Goal: Information Seeking & Learning: Learn about a topic

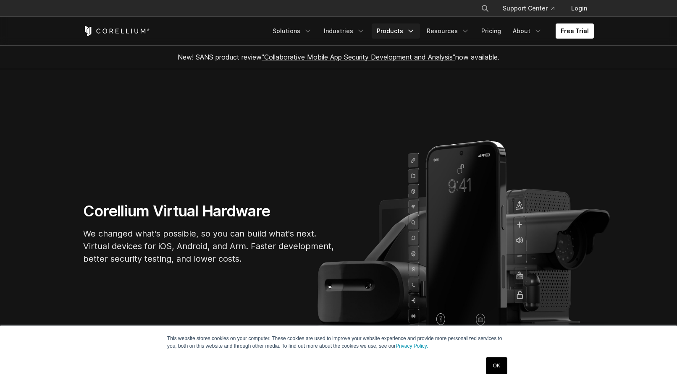
click at [397, 32] on link "Products" at bounding box center [395, 31] width 48 height 15
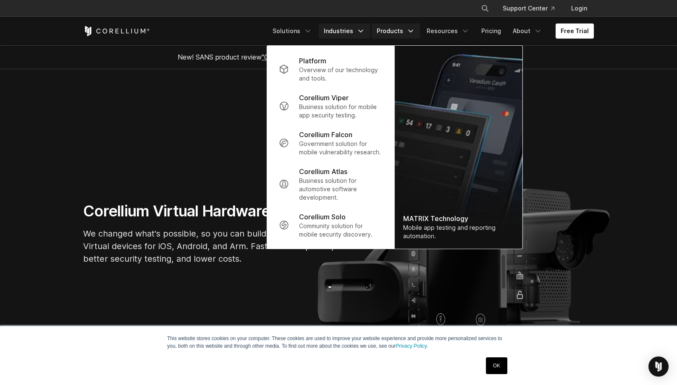
click at [361, 33] on link "Industries" at bounding box center [344, 31] width 51 height 15
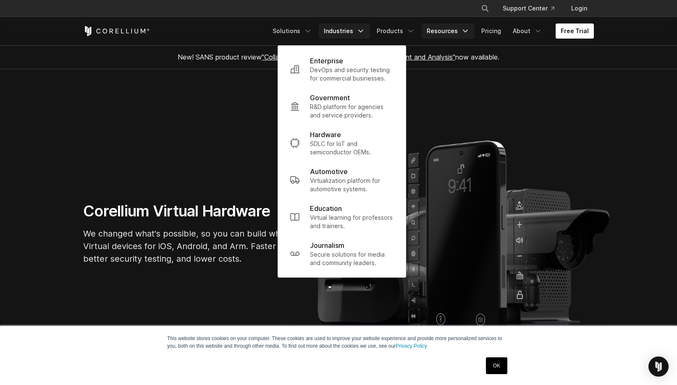
click at [465, 33] on icon "Navigation Menu" at bounding box center [465, 31] width 8 height 8
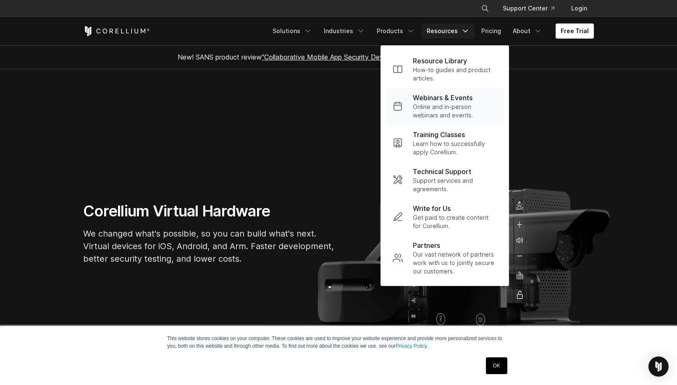
click at [451, 96] on p "Webinars & Events" at bounding box center [443, 98] width 60 height 10
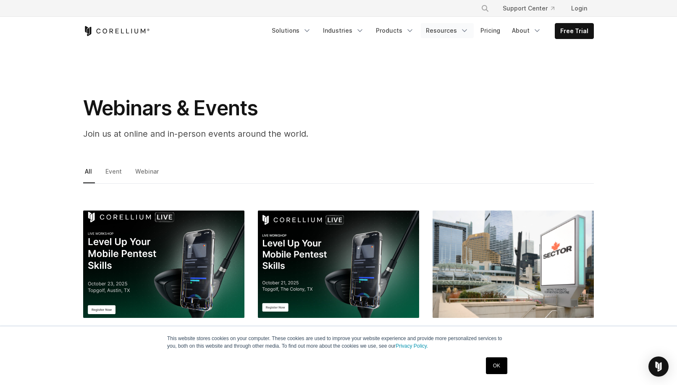
click at [455, 31] on link "Resources" at bounding box center [447, 30] width 53 height 15
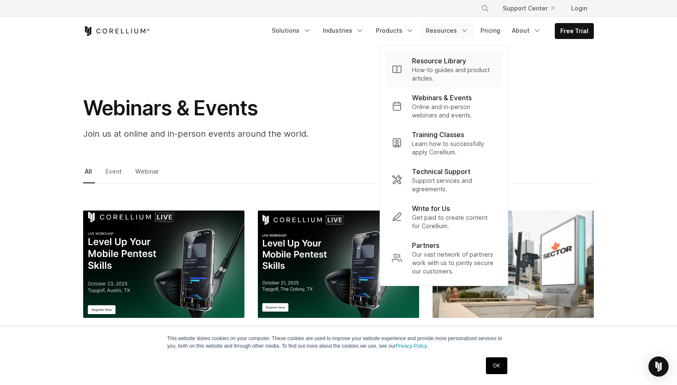
click at [443, 76] on p "How-to guides and product articles." at bounding box center [454, 74] width 84 height 17
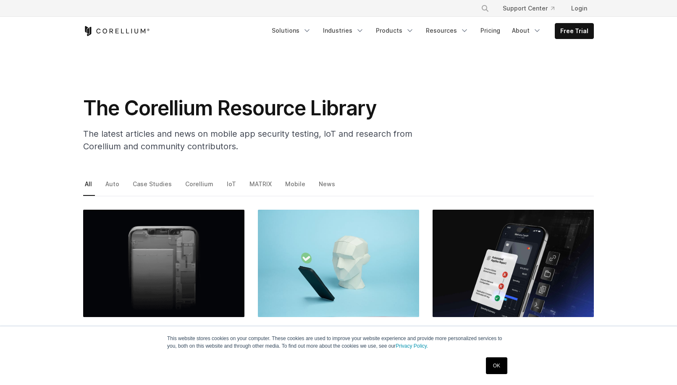
scroll to position [105, 0]
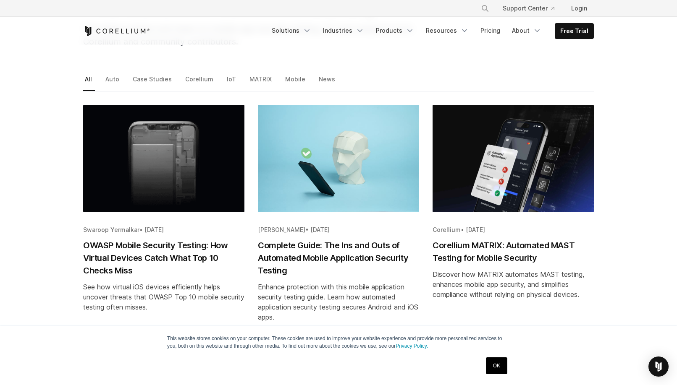
click at [183, 258] on h2 "OWASP Mobile Security Testing: How Virtual Devices Catch What Top 10 Checks Miss" at bounding box center [163, 258] width 161 height 38
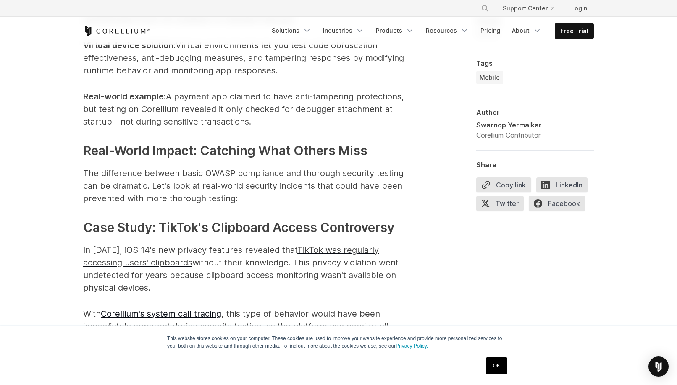
scroll to position [2398, 0]
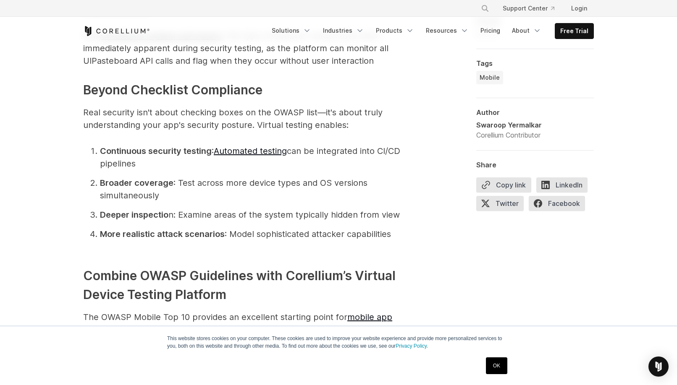
scroll to position [2826, 0]
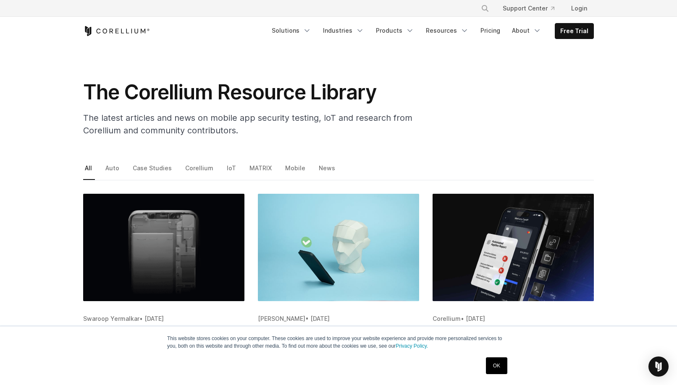
scroll to position [15, 0]
